Goal: Check status

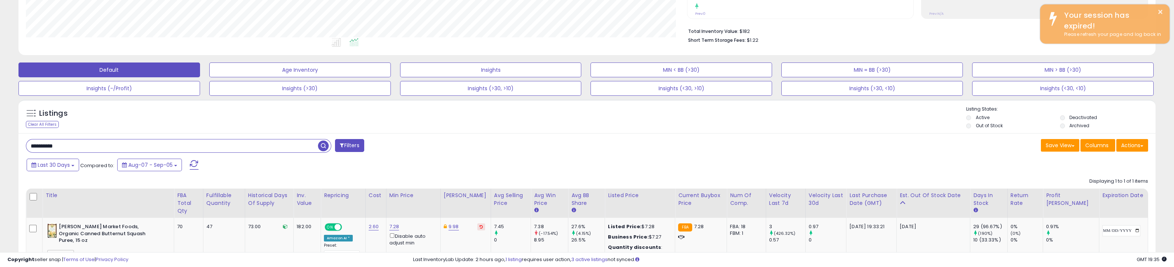
scroll to position [151, 661]
